Goal: Task Accomplishment & Management: Use online tool/utility

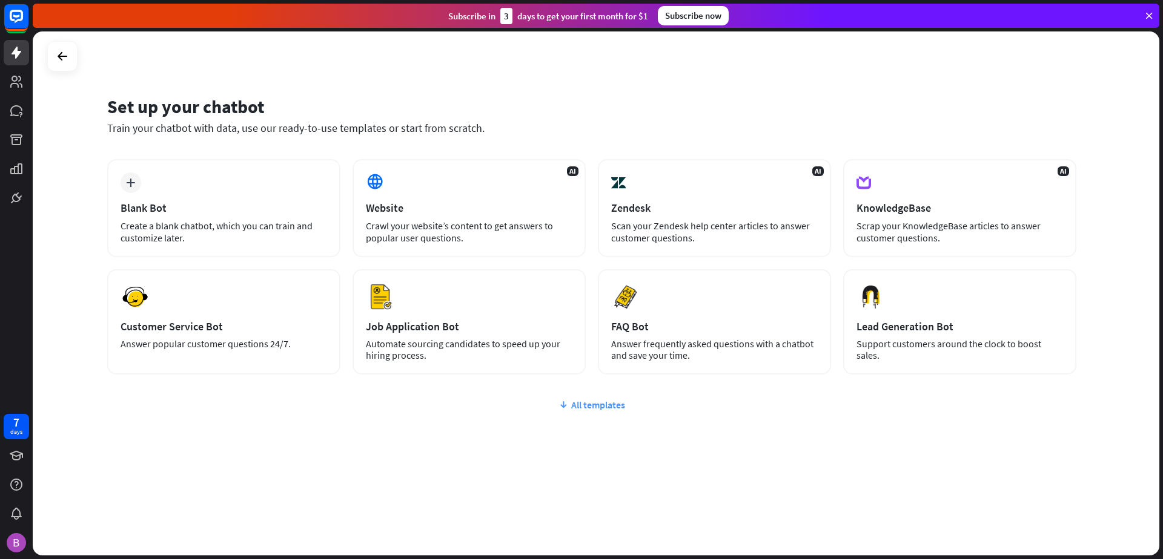
click at [587, 404] on div "All templates" at bounding box center [591, 405] width 969 height 12
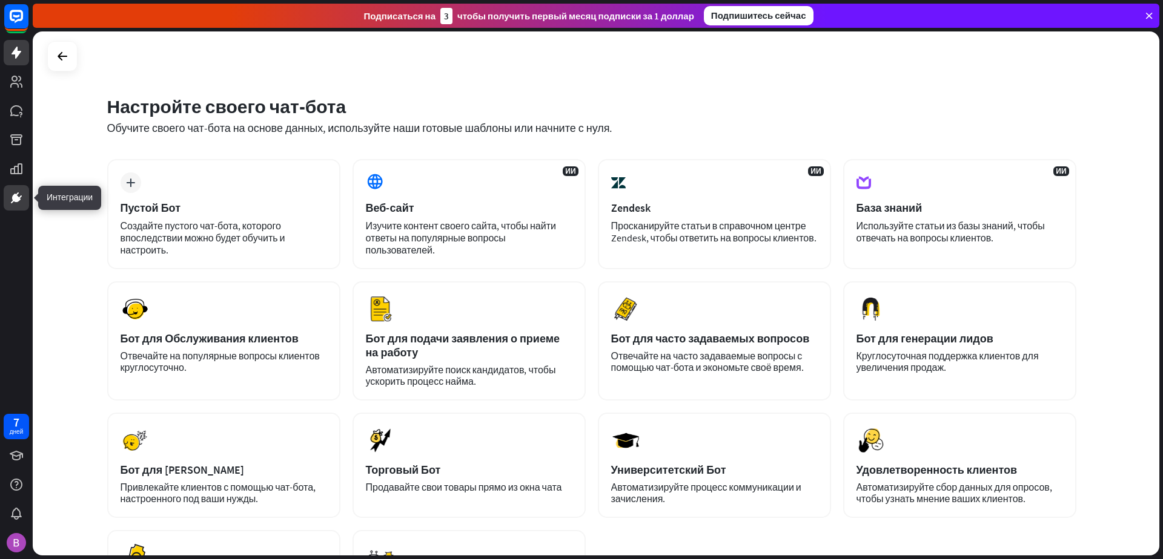
click at [20, 198] on icon at bounding box center [20, 197] width 3 height 3
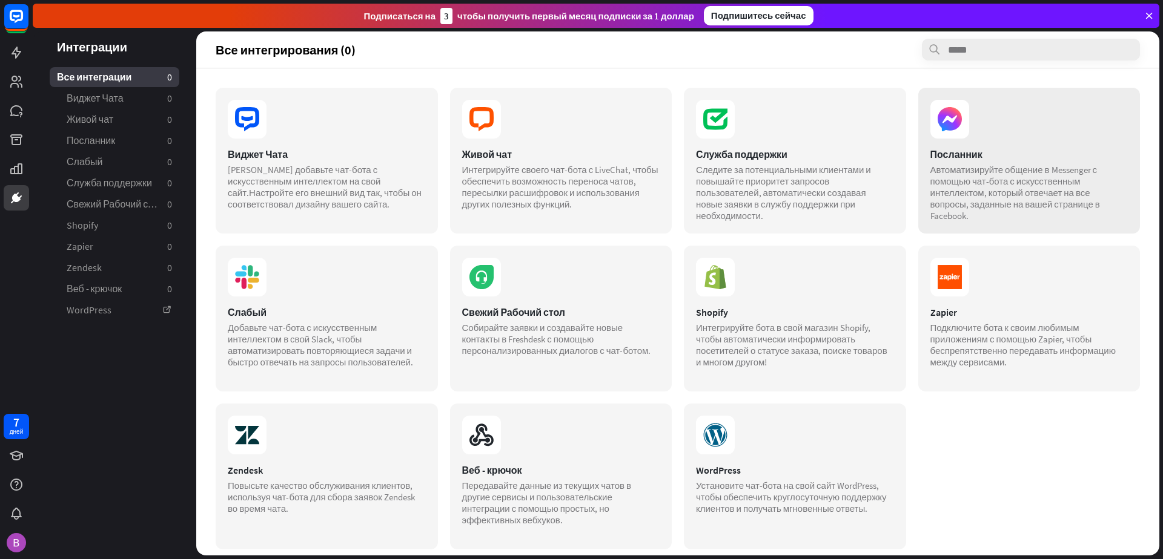
scroll to position [13, 0]
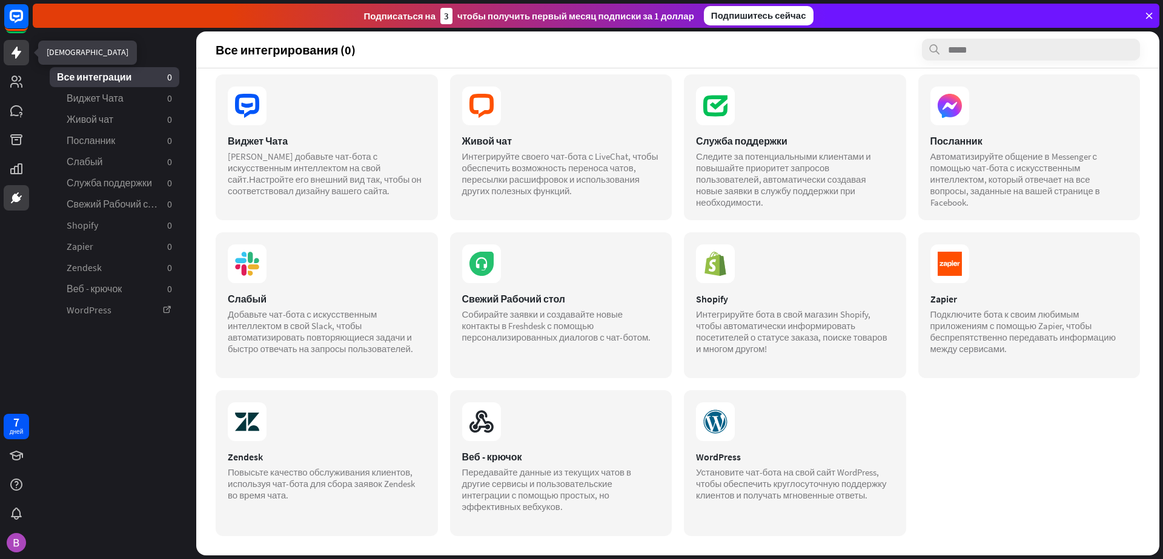
click at [13, 64] on link at bounding box center [16, 52] width 25 height 25
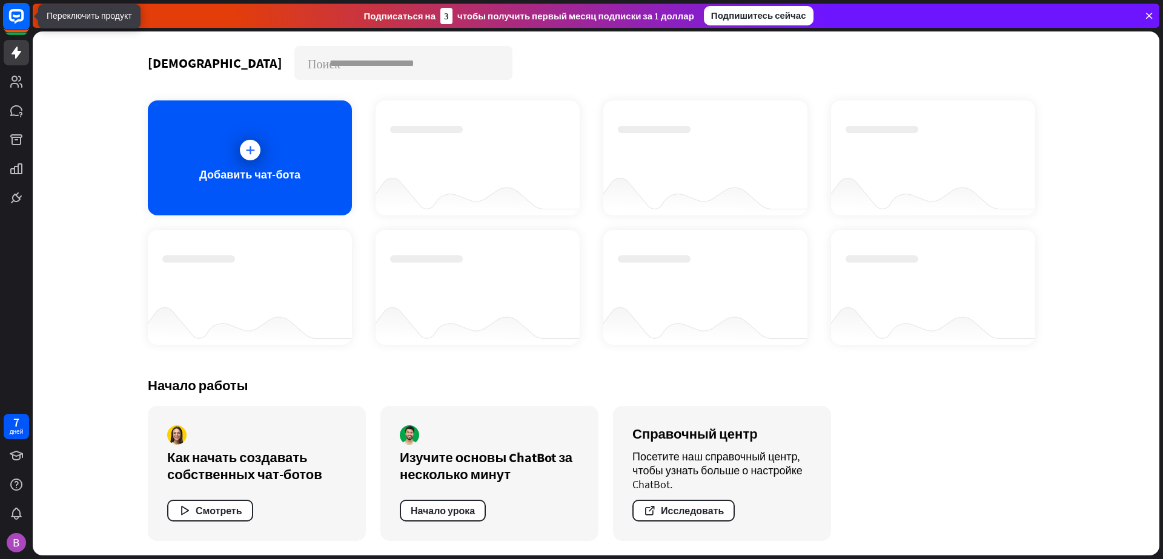
click at [19, 19] on icon at bounding box center [16, 16] width 15 height 15
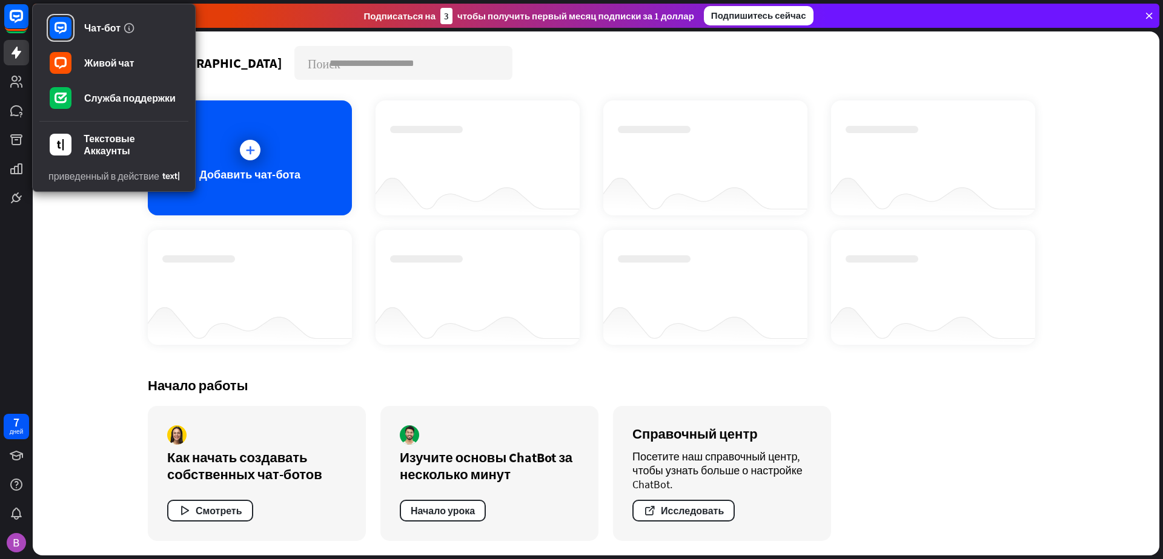
click at [84, 240] on div "Чат- боты Поиск Добавить чат-бота Начало работы Как начать создавать собственны…" at bounding box center [596, 293] width 1126 height 524
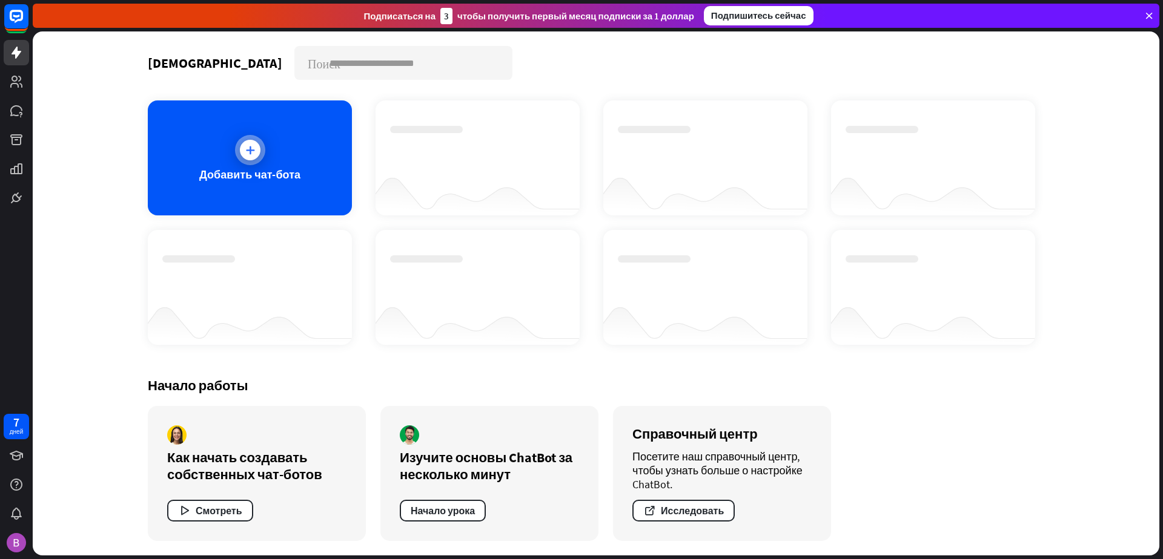
click at [245, 157] on div at bounding box center [250, 150] width 21 height 21
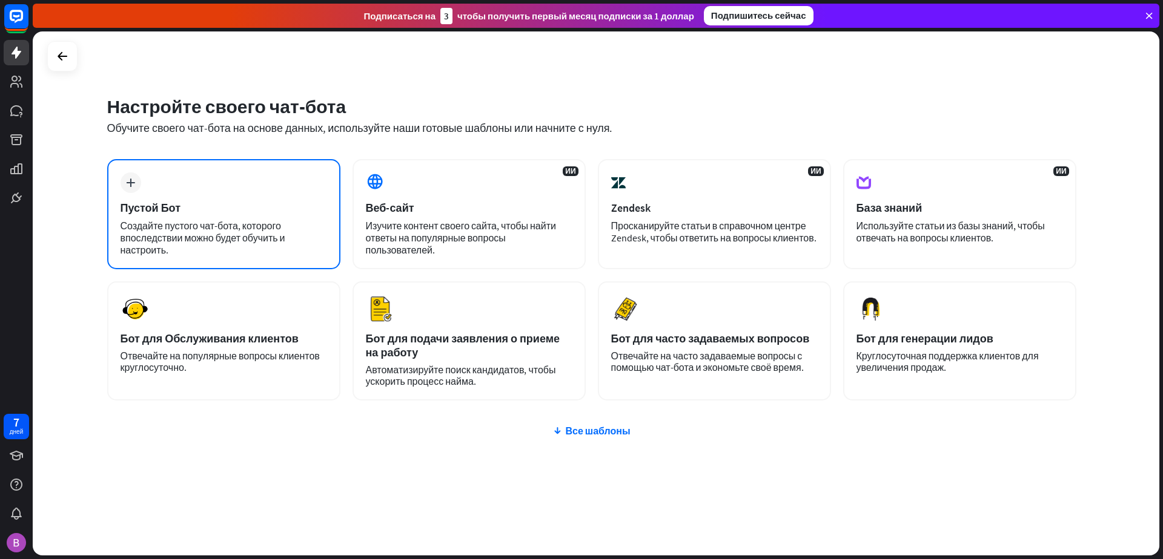
click at [174, 202] on ya-tr-span "Пустой Бот" at bounding box center [150, 208] width 60 height 14
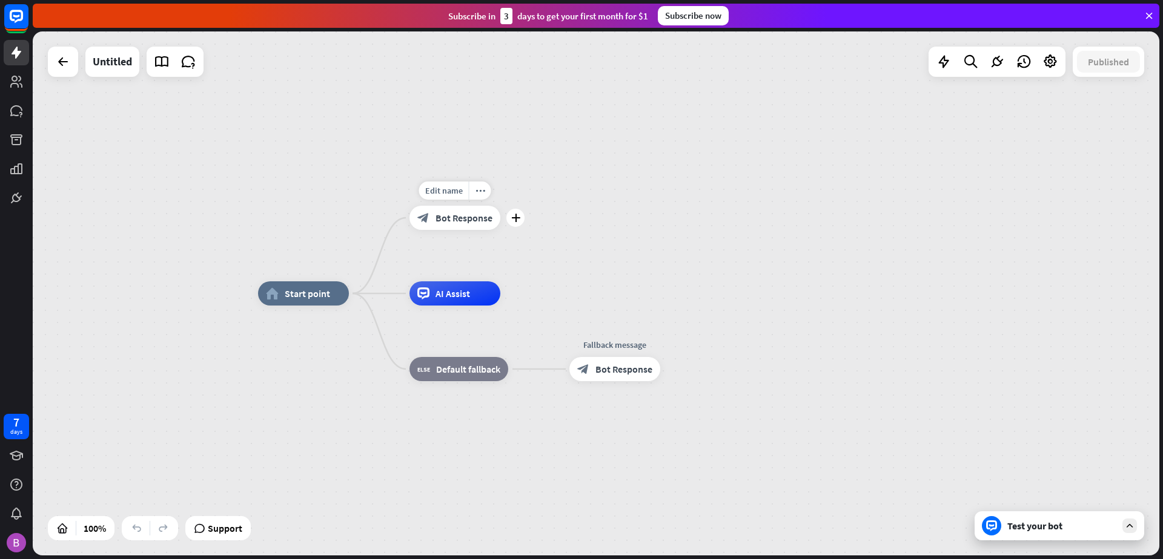
click at [460, 214] on ya-tr-span "Bot Response" at bounding box center [463, 218] width 57 height 12
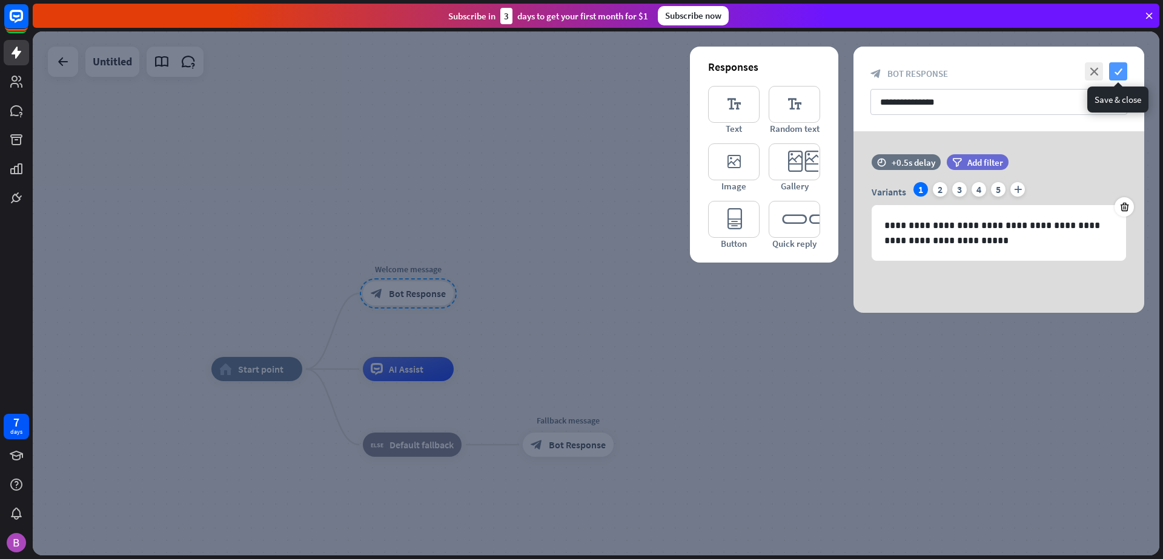
click at [1120, 68] on icon "check" at bounding box center [1118, 71] width 18 height 18
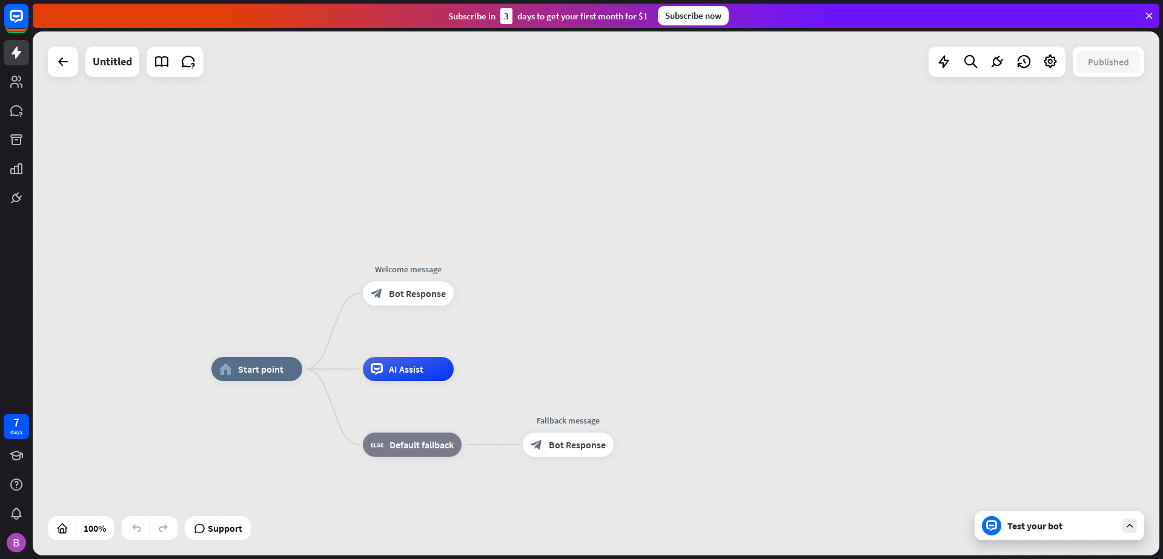
click at [1089, 529] on div "Test your bot" at bounding box center [1061, 526] width 109 height 12
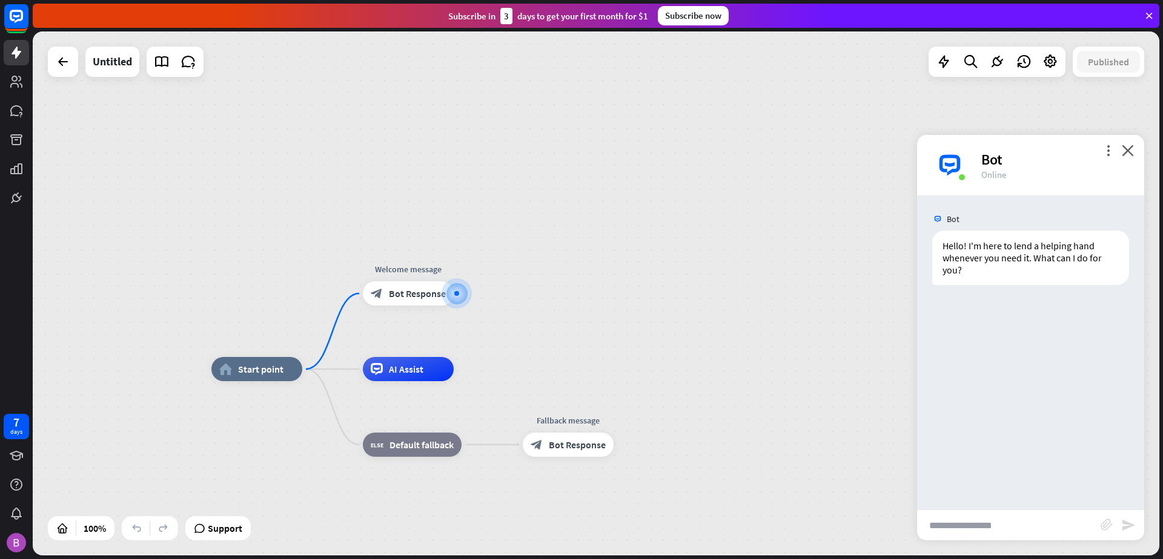
click at [973, 533] on input "text" at bounding box center [1008, 525] width 183 height 30
type input "*"
type input "****"
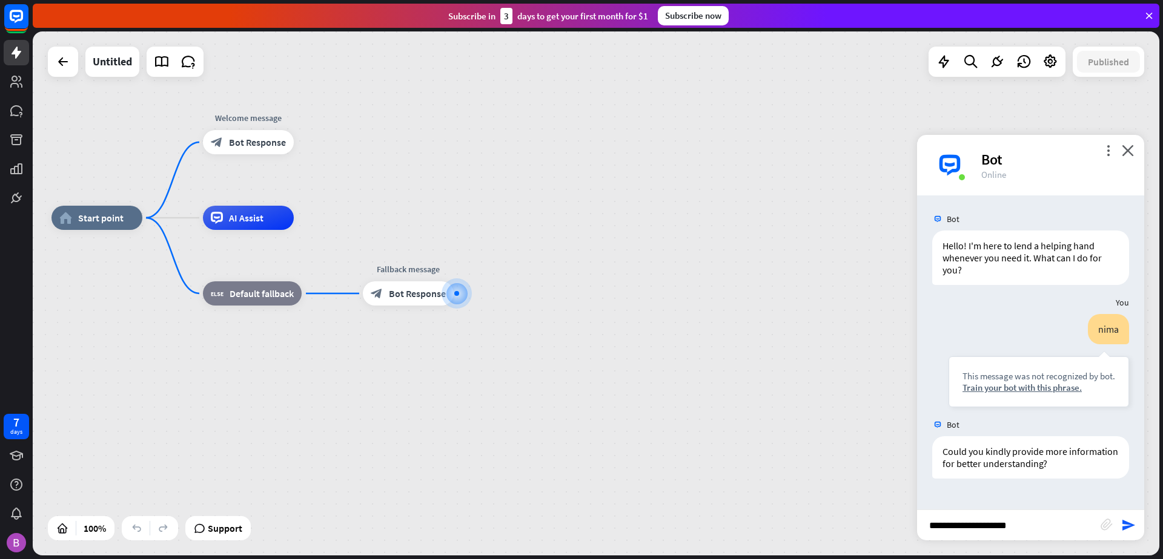
type input "**********"
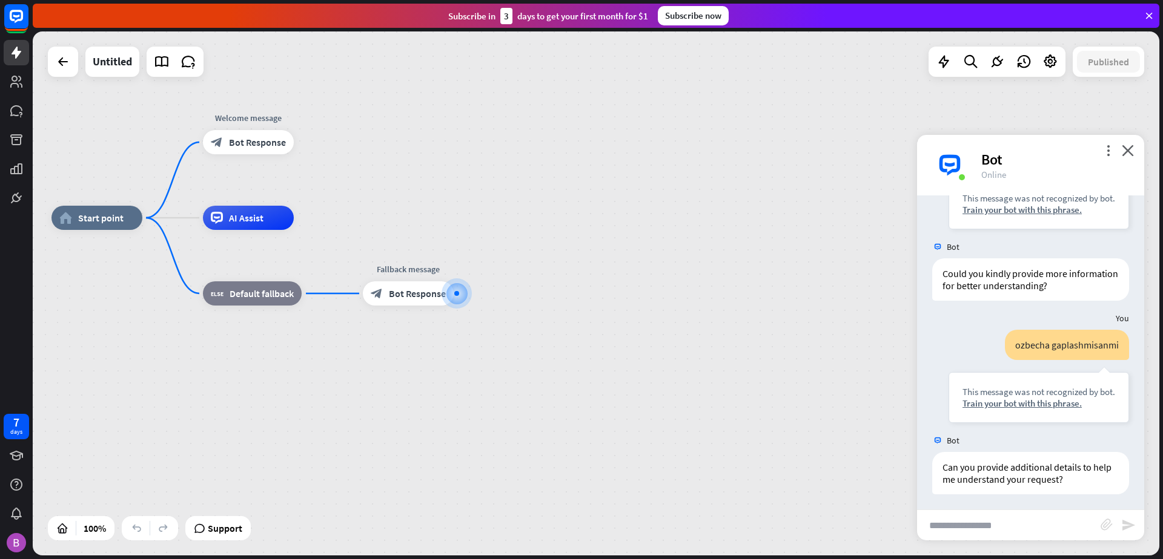
scroll to position [181, 0]
click at [265, 151] on div "block_bot_response Bot Response" at bounding box center [248, 142] width 91 height 24
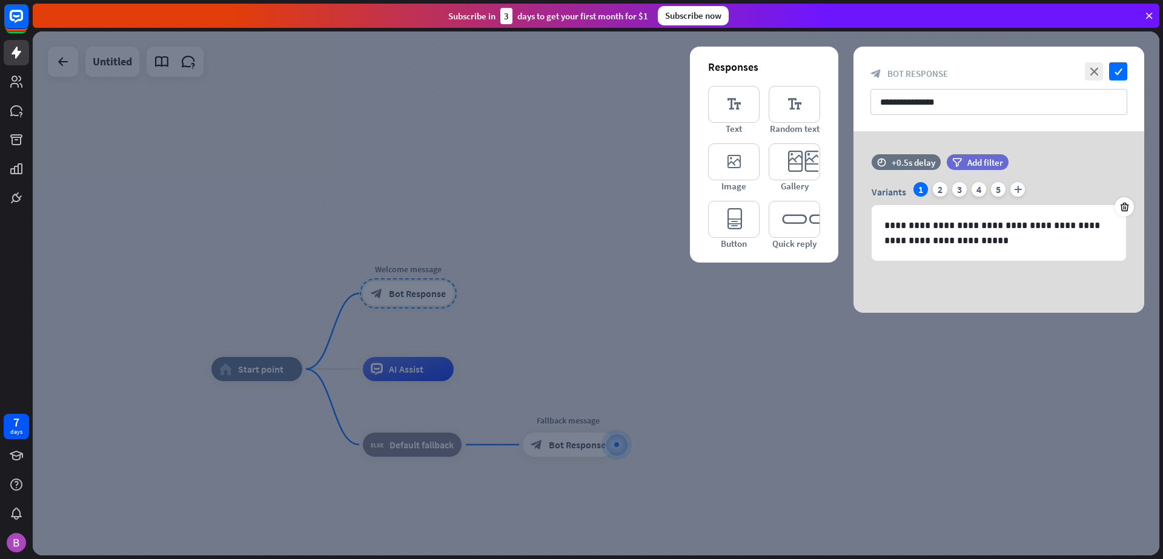
click at [750, 378] on div at bounding box center [596, 293] width 1126 height 524
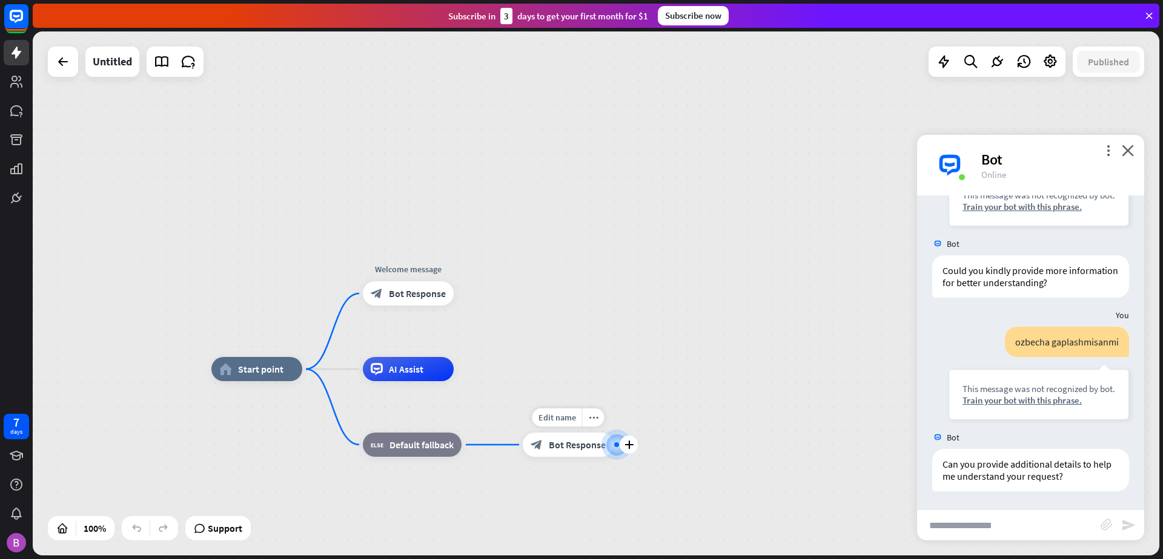
click at [573, 448] on span "Bot Response" at bounding box center [577, 445] width 57 height 12
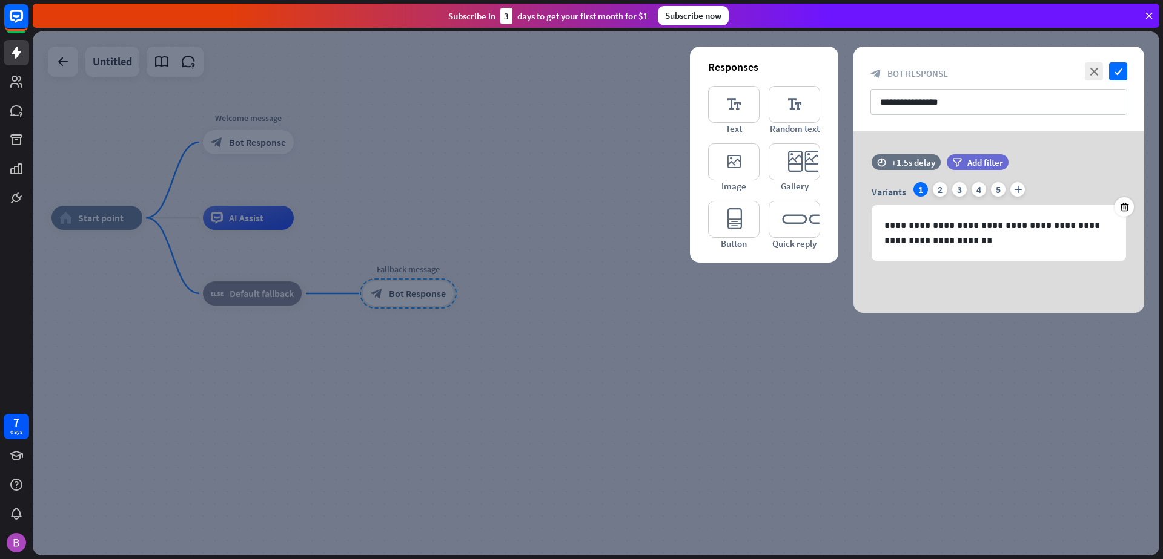
click at [641, 329] on div at bounding box center [596, 293] width 1126 height 524
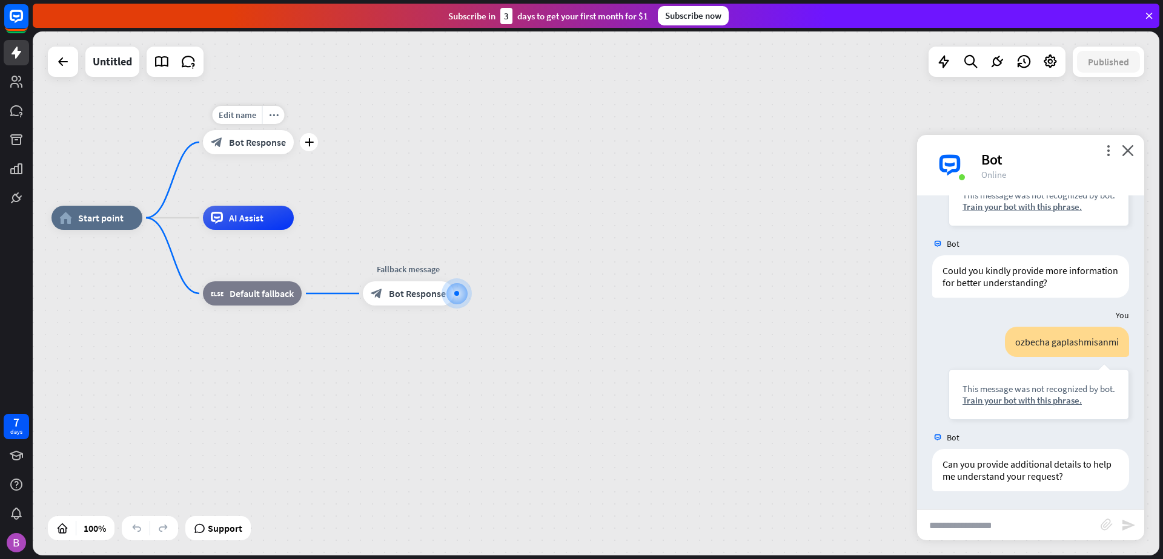
click at [271, 146] on ya-tr-span "Bot Response" at bounding box center [257, 142] width 57 height 12
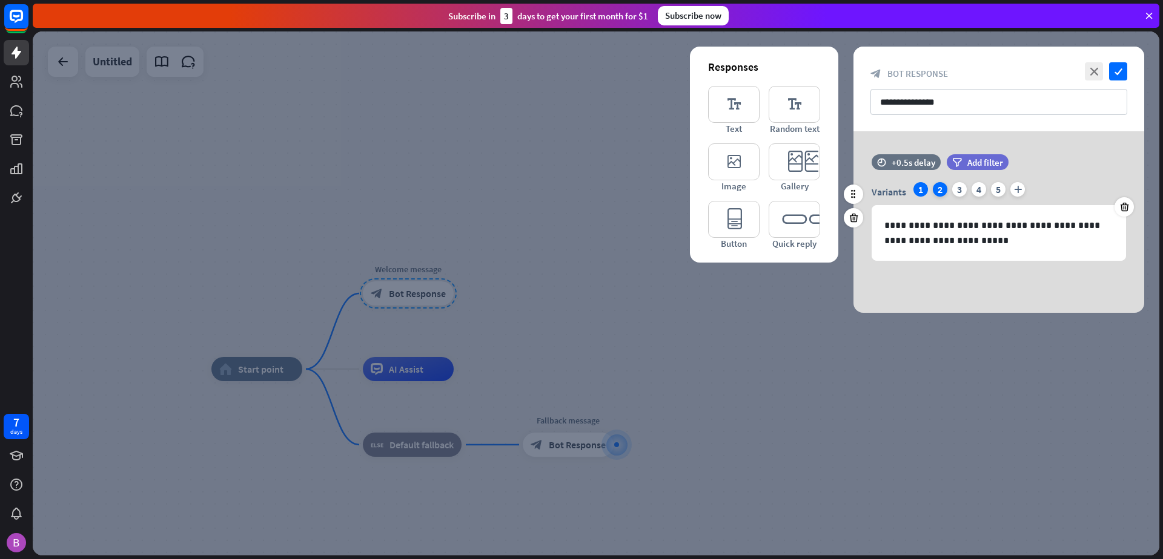
click at [940, 186] on div "2" at bounding box center [939, 189] width 15 height 15
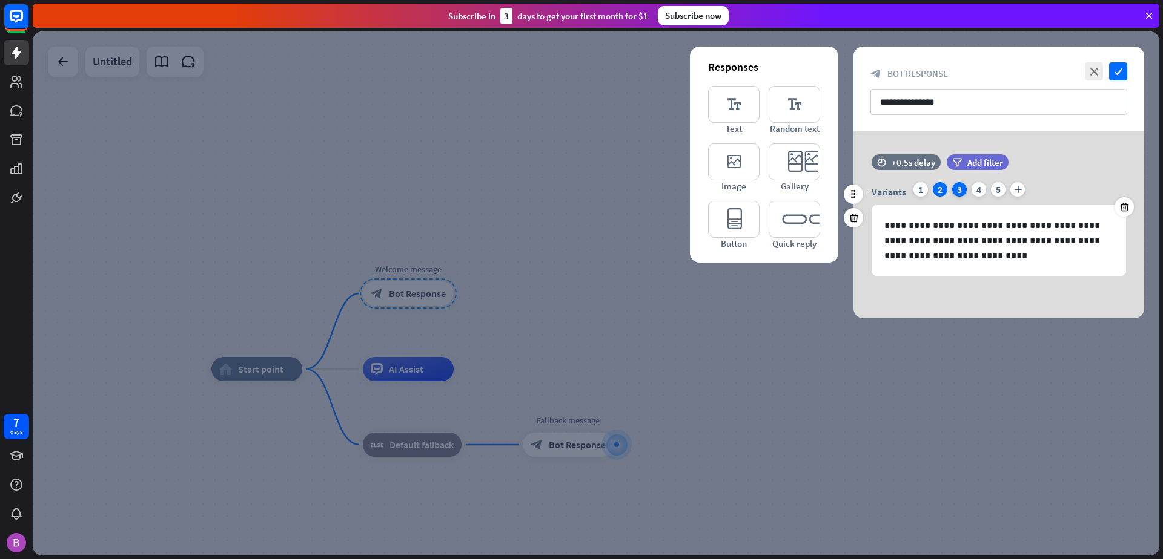
click at [960, 188] on div "3" at bounding box center [959, 189] width 15 height 15
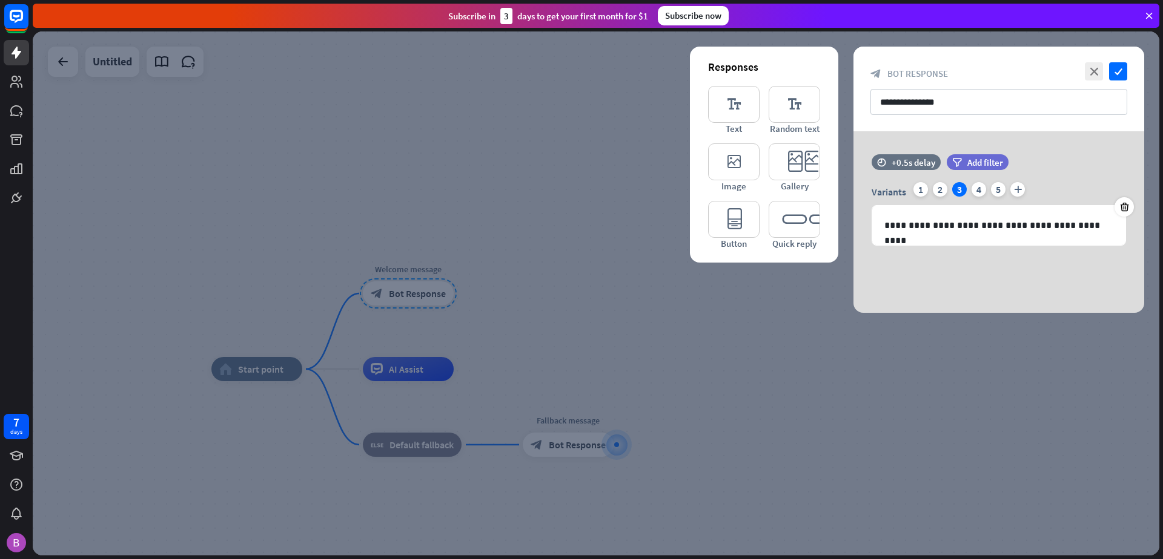
drag, startPoint x: 746, startPoint y: 355, endPoint x: 758, endPoint y: 352, distance: 12.6
click at [747, 355] on div at bounding box center [596, 293] width 1126 height 524
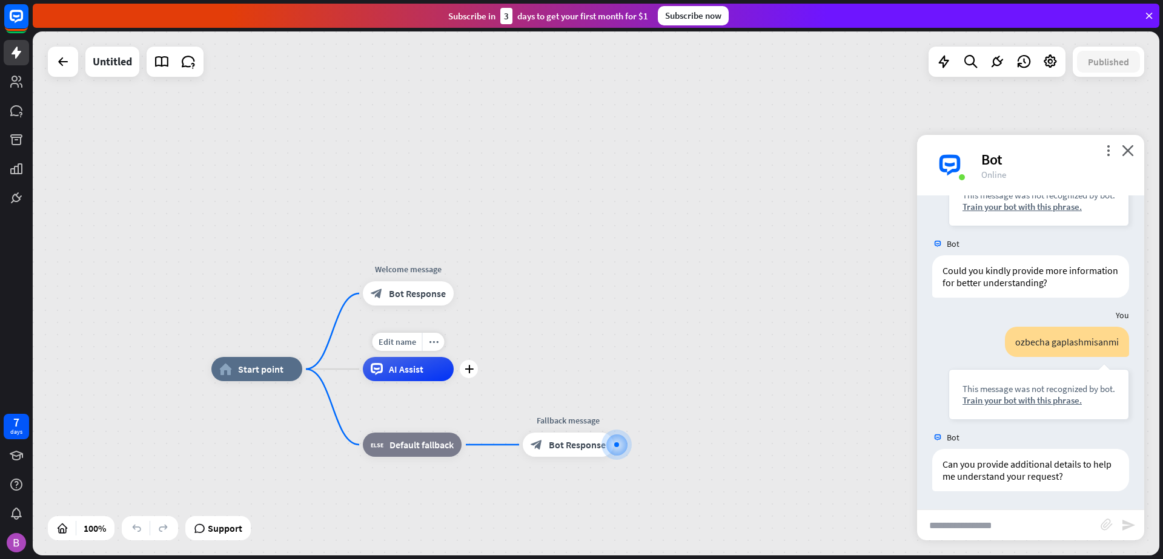
click at [415, 373] on ya-tr-span "AI Assist" at bounding box center [406, 369] width 35 height 12
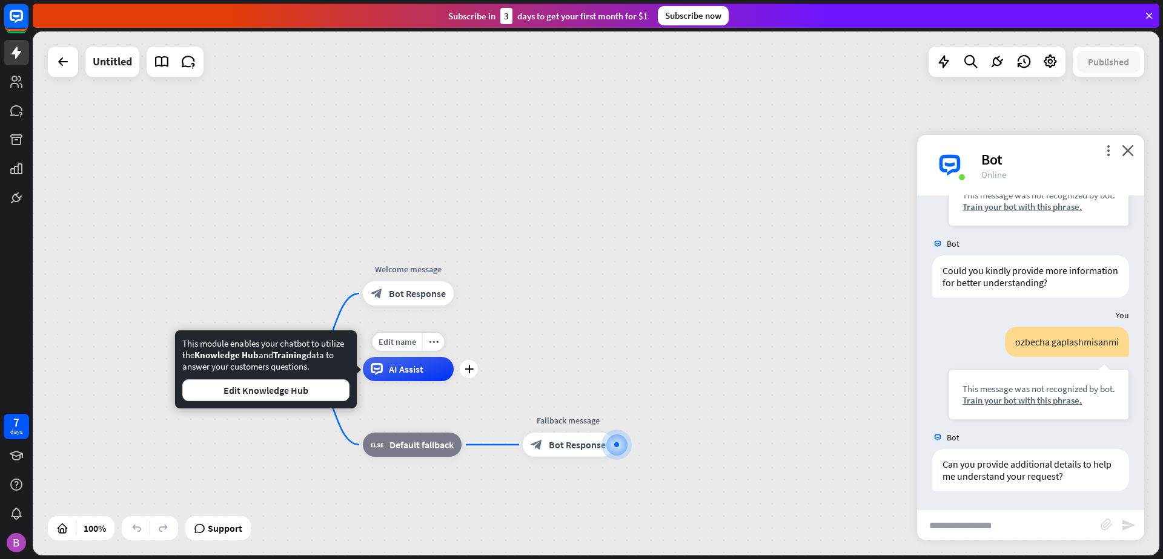
click at [414, 341] on span "Edit name" at bounding box center [397, 342] width 38 height 11
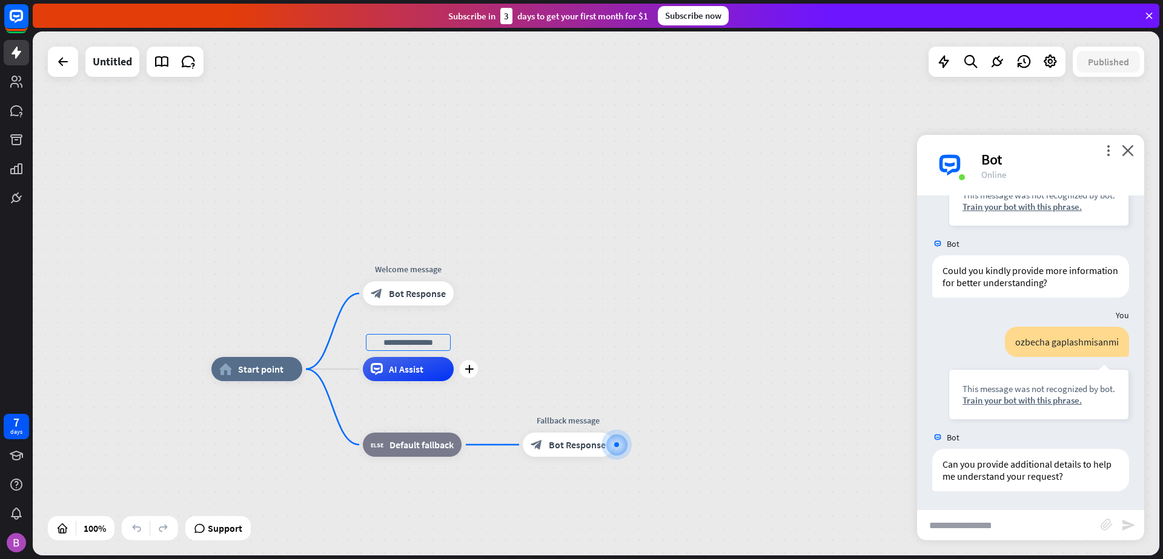
click at [411, 367] on ya-tr-span "AI Assist" at bounding box center [406, 369] width 35 height 12
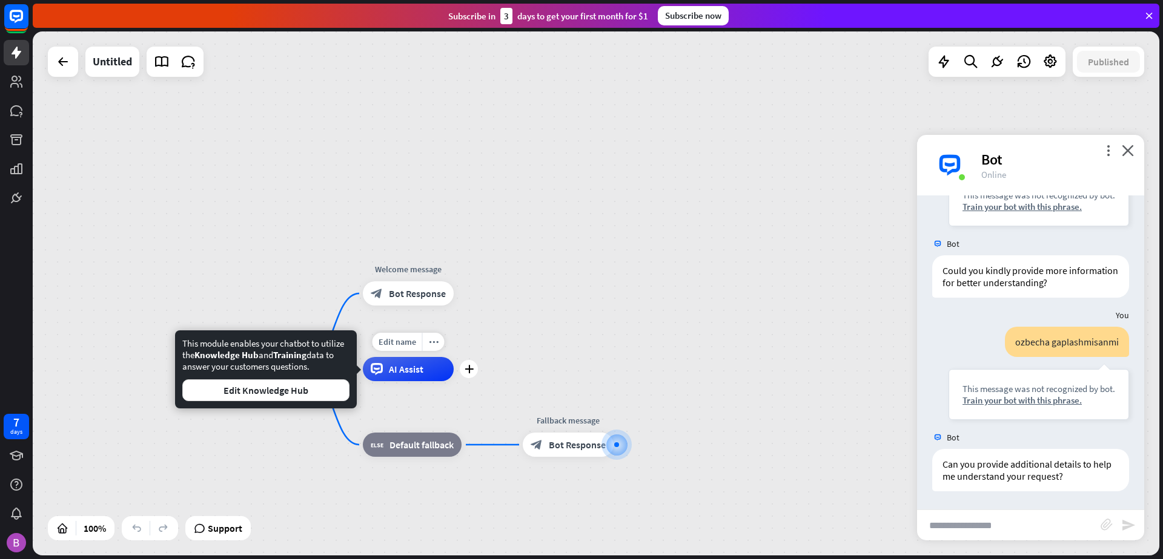
click at [380, 381] on div "Edit name more_horiz plus AI Assist" at bounding box center [408, 369] width 91 height 24
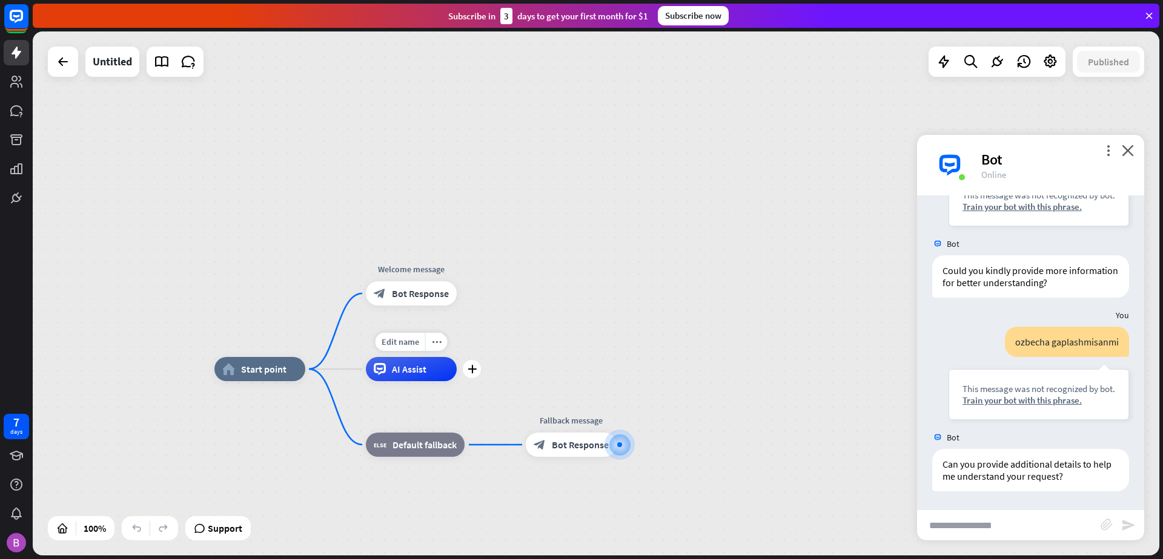
drag, startPoint x: 320, startPoint y: 368, endPoint x: 384, endPoint y: 371, distance: 63.7
click at [318, 371] on icon "plus" at bounding box center [320, 369] width 9 height 8
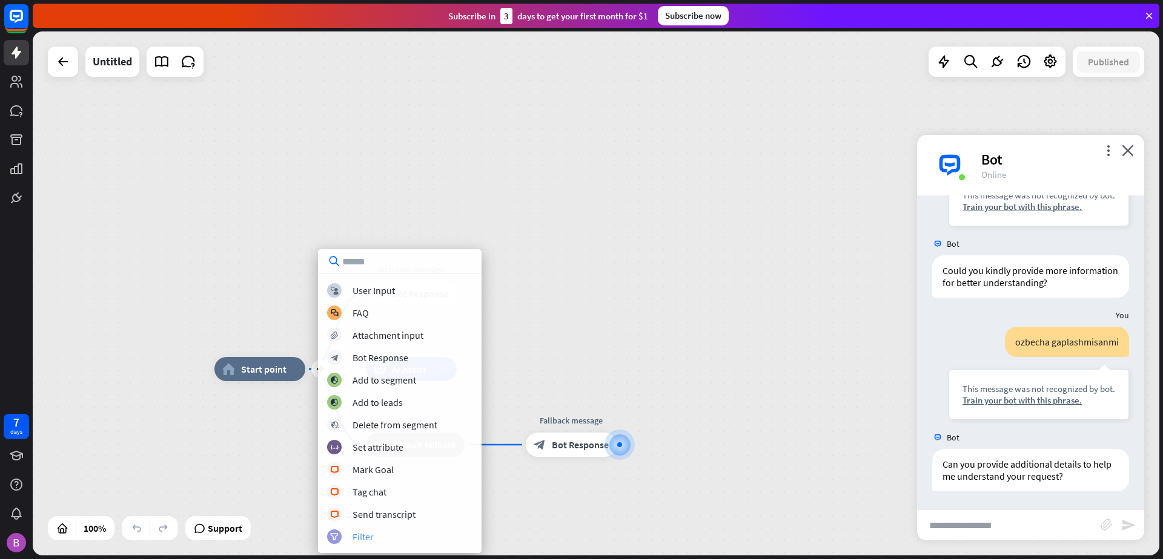
click at [387, 541] on div "filter Filter" at bounding box center [399, 537] width 145 height 15
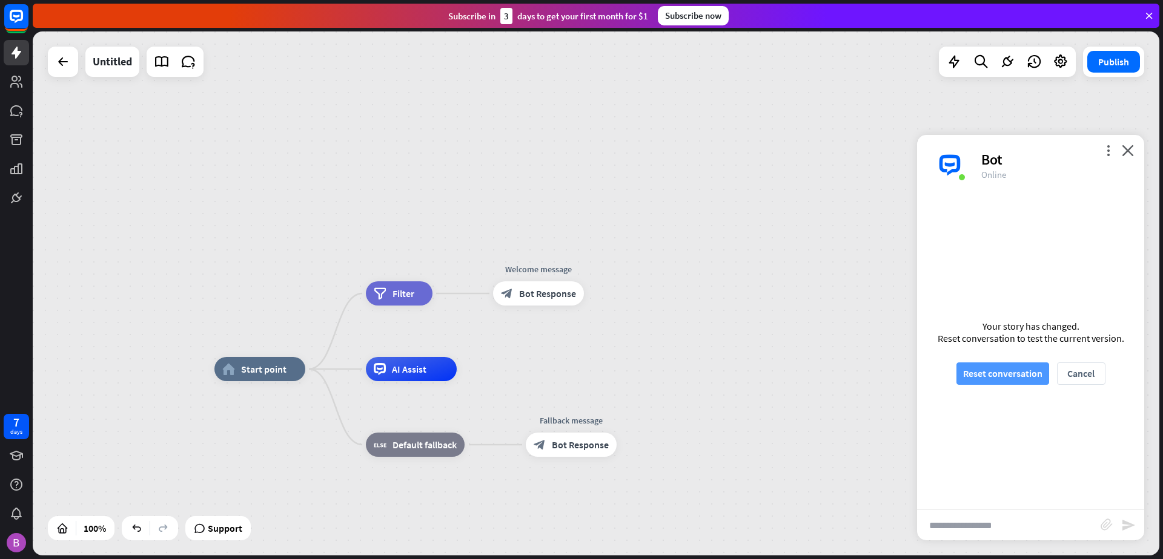
click at [983, 377] on button "Reset conversation" at bounding box center [1002, 374] width 93 height 22
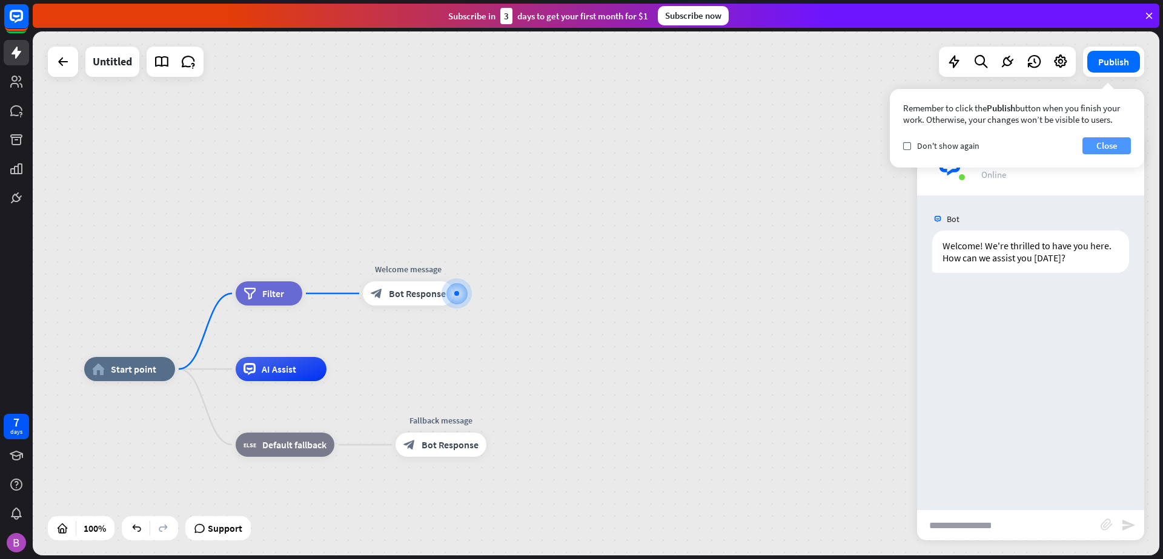
click at [1112, 142] on button "Close" at bounding box center [1106, 145] width 48 height 17
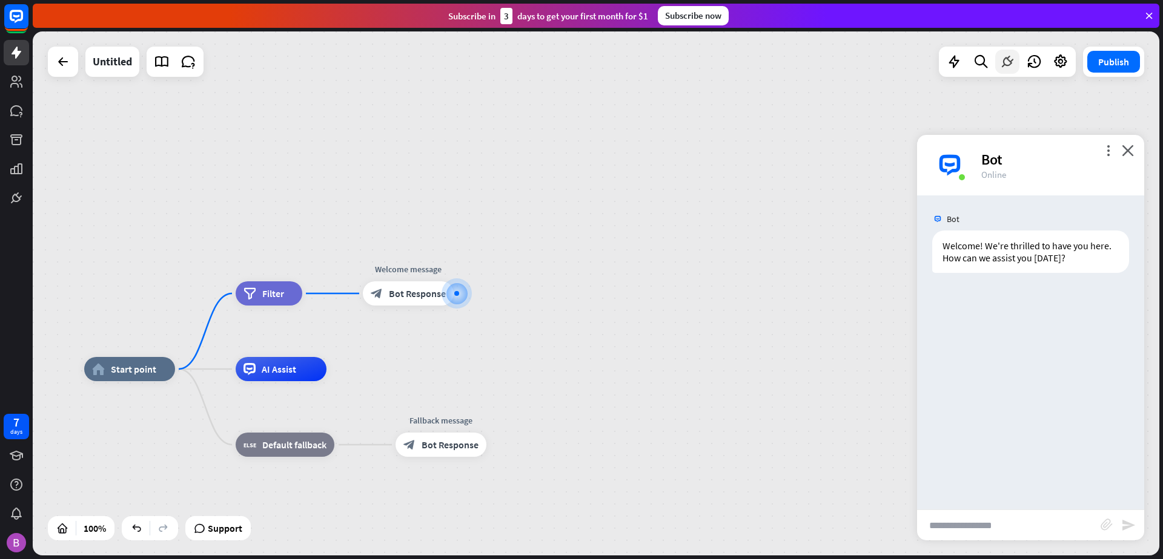
click at [1005, 61] on icon at bounding box center [1007, 62] width 16 height 16
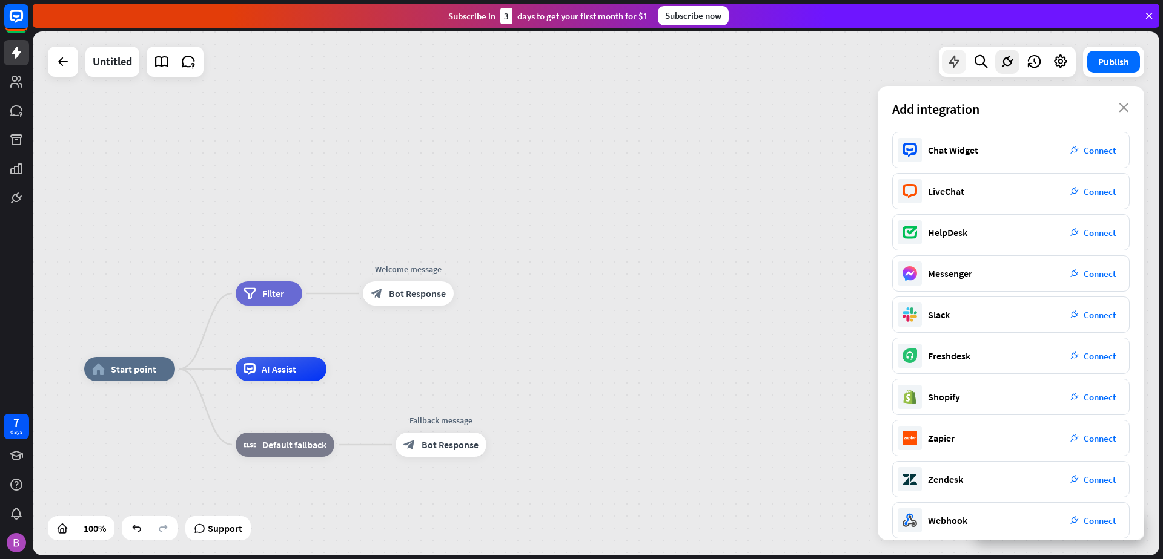
click at [954, 62] on icon at bounding box center [954, 62] width 16 height 16
